Goal: Task Accomplishment & Management: Manage account settings

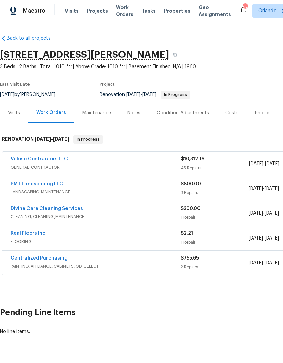
click at [48, 161] on link "Veloso Contractors LLC" at bounding box center [39, 159] width 57 height 5
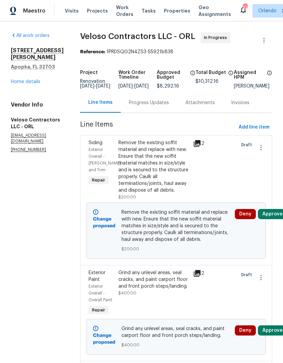
click at [281, 219] on button "Approve" at bounding box center [272, 214] width 29 height 10
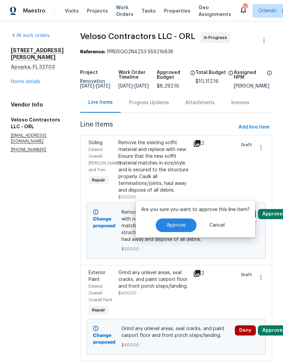
click at [187, 226] on button "Approve" at bounding box center [176, 226] width 41 height 14
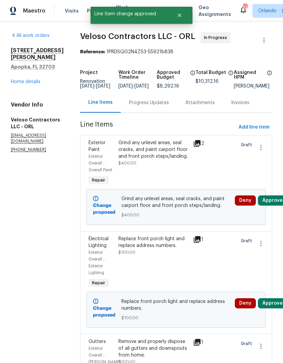
click at [280, 205] on button "Approve" at bounding box center [272, 201] width 29 height 10
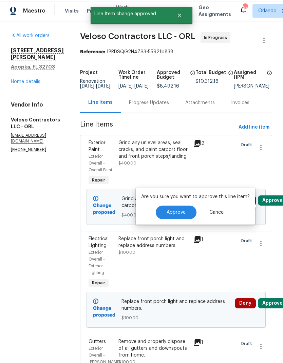
click at [186, 211] on button "Approve" at bounding box center [176, 213] width 41 height 14
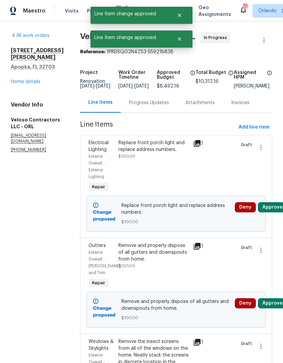
click at [280, 213] on button "Approve" at bounding box center [272, 207] width 29 height 10
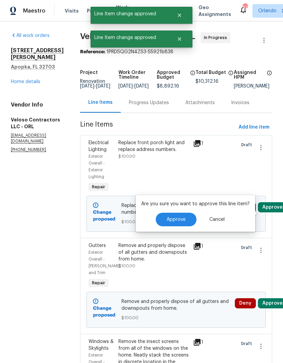
click at [181, 223] on button "Approve" at bounding box center [176, 220] width 41 height 14
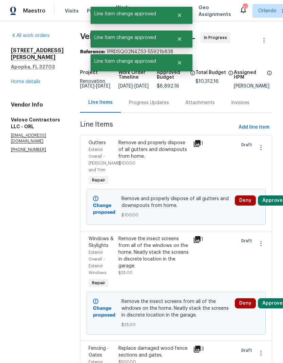
click at [280, 205] on button "Approve" at bounding box center [272, 201] width 29 height 10
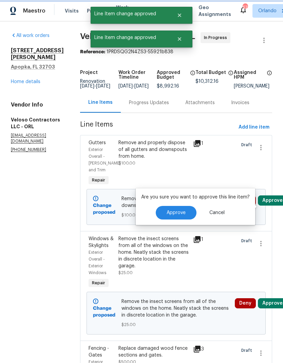
click at [174, 219] on button "Approve" at bounding box center [176, 213] width 41 height 14
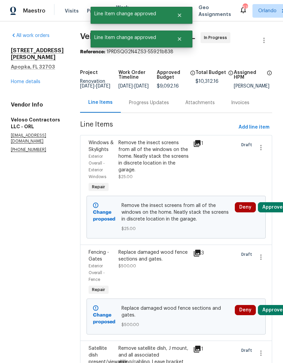
click at [279, 213] on button "Approve" at bounding box center [272, 207] width 29 height 10
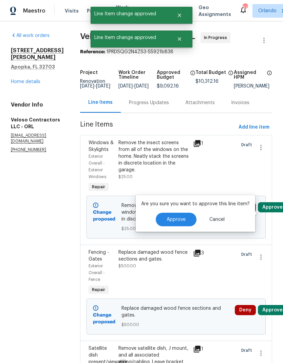
click at [182, 222] on button "Approve" at bounding box center [176, 220] width 41 height 14
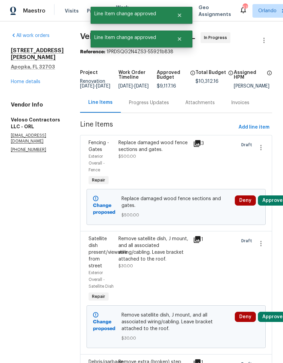
click at [276, 206] on button "Approve" at bounding box center [272, 201] width 29 height 10
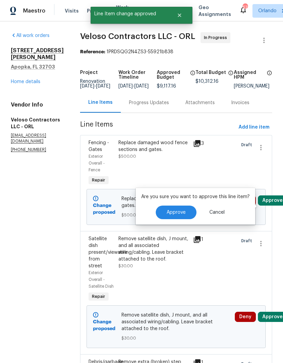
click at [183, 214] on span "Approve" at bounding box center [176, 212] width 19 height 5
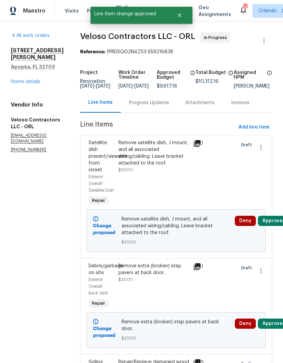
click at [280, 217] on button "Approve" at bounding box center [272, 221] width 29 height 10
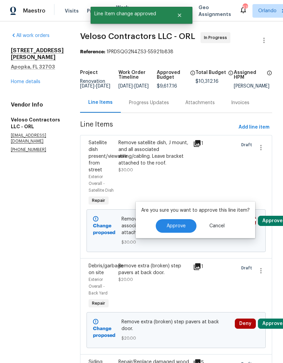
click at [182, 230] on button "Approve" at bounding box center [176, 226] width 41 height 14
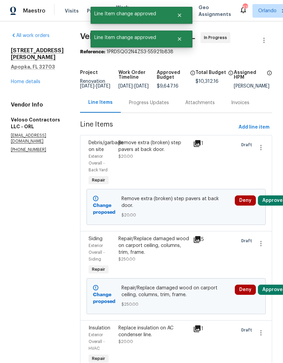
click at [276, 205] on button "Approve" at bounding box center [272, 201] width 29 height 10
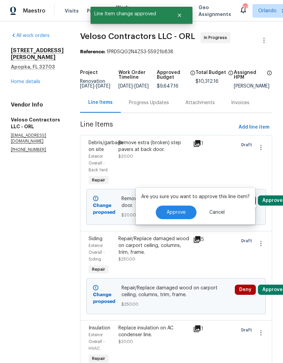
click at [178, 213] on span "Approve" at bounding box center [176, 212] width 19 height 5
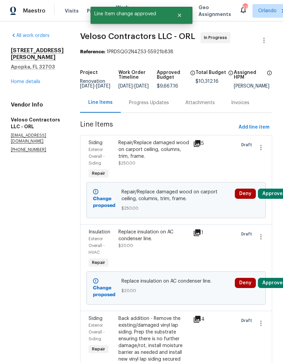
click at [272, 199] on button "Approve" at bounding box center [272, 194] width 29 height 10
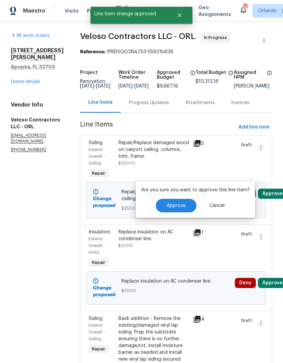
click at [174, 212] on button "Approve" at bounding box center [176, 206] width 41 height 14
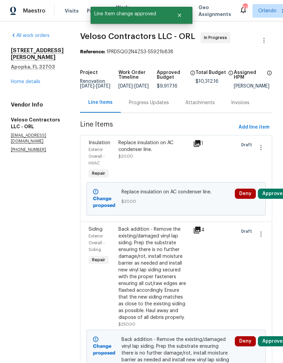
click at [276, 198] on button "Approve" at bounding box center [272, 194] width 29 height 10
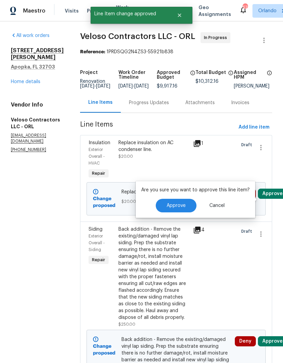
click at [183, 207] on span "Approve" at bounding box center [176, 205] width 19 height 5
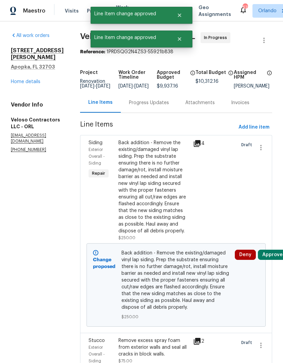
click at [275, 260] on button "Approve" at bounding box center [272, 255] width 29 height 10
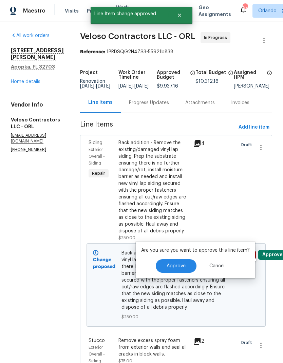
click at [183, 263] on button "Approve" at bounding box center [176, 266] width 41 height 14
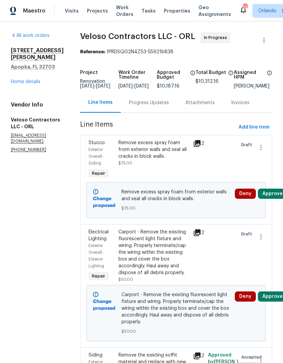
click at [276, 198] on button "Approve" at bounding box center [272, 194] width 29 height 10
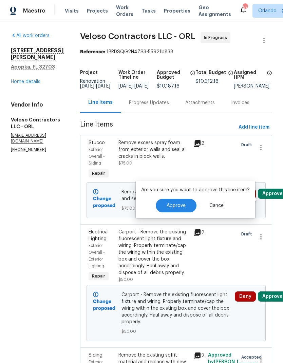
click at [185, 207] on button "Approve" at bounding box center [176, 206] width 41 height 14
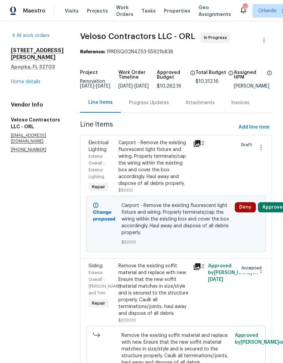
click at [274, 213] on button "Approve" at bounding box center [272, 207] width 29 height 10
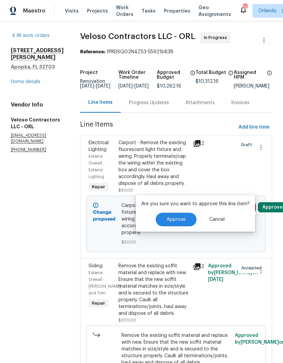
click at [183, 221] on span "Approve" at bounding box center [176, 219] width 19 height 5
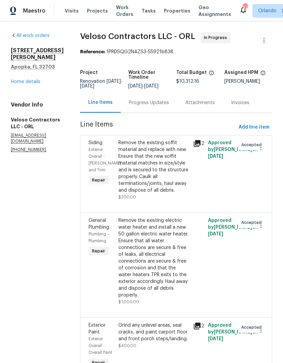
click at [31, 79] on link "Home details" at bounding box center [26, 81] width 30 height 5
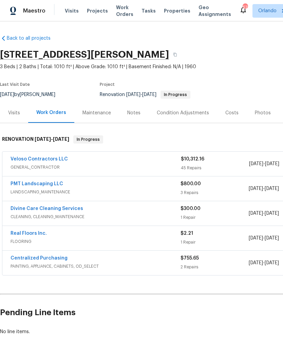
click at [53, 160] on link "Veloso Contractors LLC" at bounding box center [39, 159] width 57 height 5
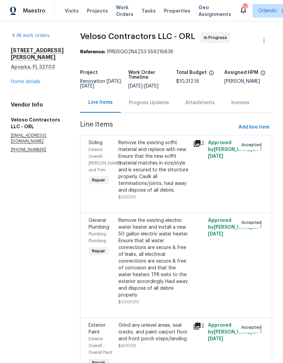
click at [36, 79] on link "Home details" at bounding box center [26, 81] width 30 height 5
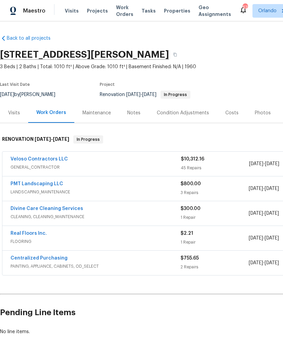
click at [52, 184] on link "PMT Landscaping LLC" at bounding box center [37, 184] width 53 height 5
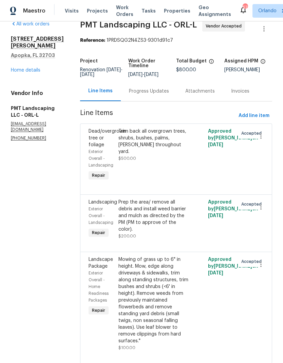
scroll to position [11, 0]
click at [32, 68] on link "Home details" at bounding box center [26, 70] width 30 height 5
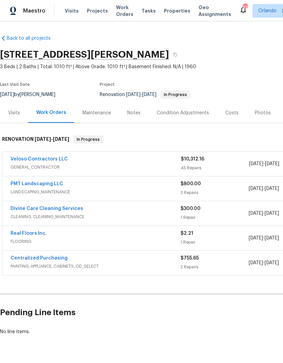
click at [36, 157] on link "Veloso Contractors LLC" at bounding box center [39, 159] width 57 height 5
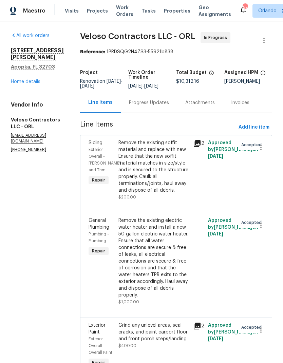
click at [31, 79] on link "Home details" at bounding box center [26, 81] width 30 height 5
